Goal: Task Accomplishment & Management: Use online tool/utility

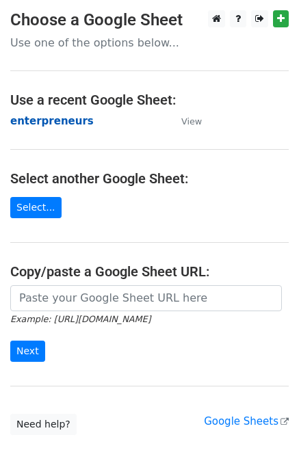
click at [65, 124] on strong "enterpreneurs" at bounding box center [51, 121] width 83 height 12
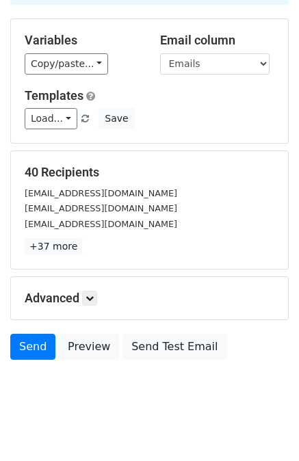
scroll to position [112, 0]
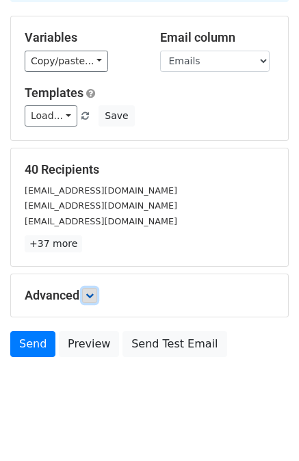
click at [90, 296] on icon at bounding box center [90, 296] width 8 height 8
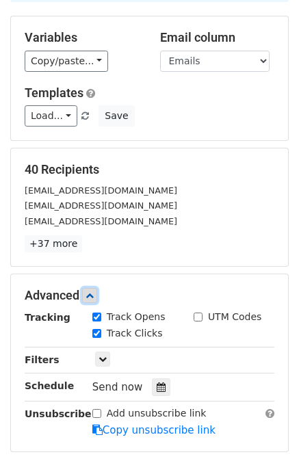
click at [91, 296] on icon at bounding box center [90, 296] width 8 height 8
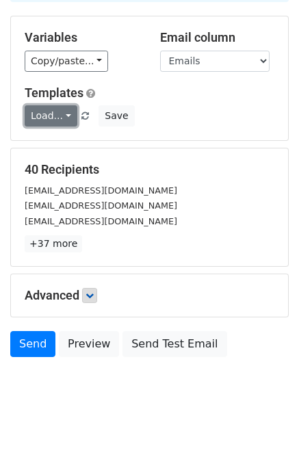
click at [68, 118] on link "Load..." at bounding box center [51, 115] width 53 height 21
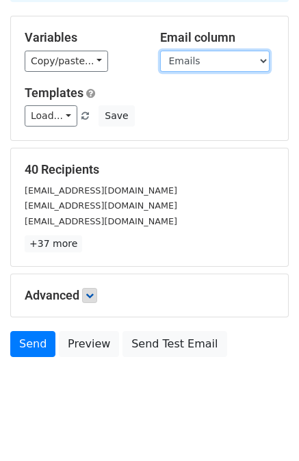
click at [264, 64] on select "Emails" at bounding box center [214, 61] width 109 height 21
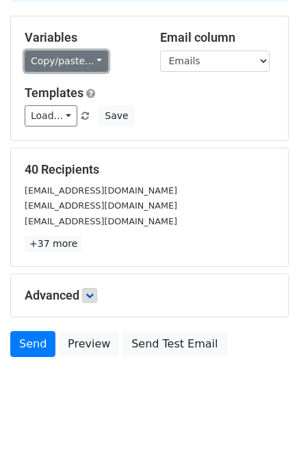
click at [88, 59] on link "Copy/paste..." at bounding box center [66, 61] width 83 height 21
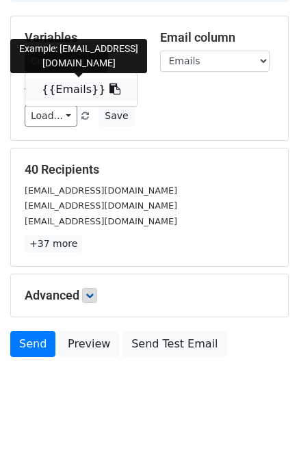
click at [67, 88] on link "{{Emails}}" at bounding box center [81, 90] width 112 height 22
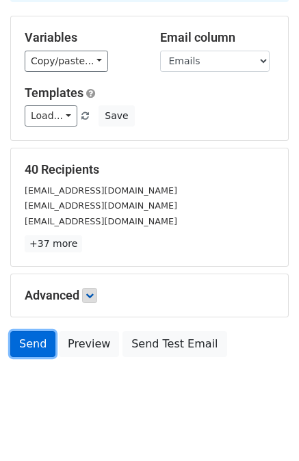
click at [25, 348] on link "Send" at bounding box center [32, 344] width 45 height 26
